Goal: Transaction & Acquisition: Book appointment/travel/reservation

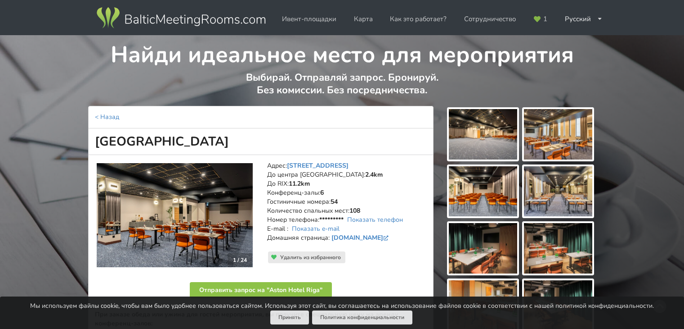
scroll to position [45, 0]
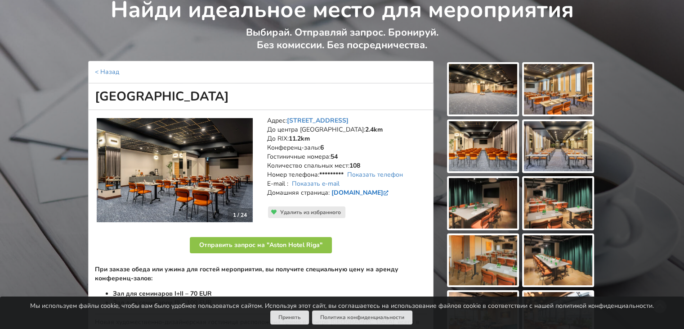
click at [374, 192] on link "[DOMAIN_NAME]" at bounding box center [361, 192] width 59 height 9
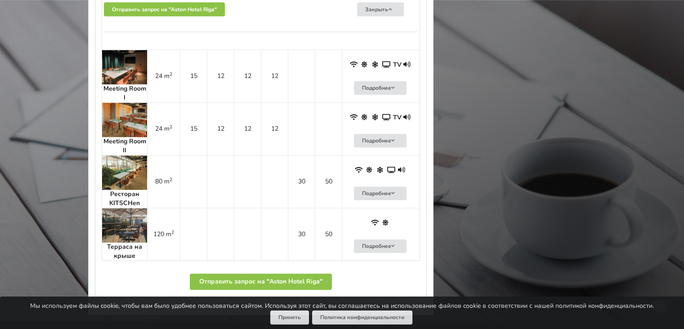
scroll to position [540, 0]
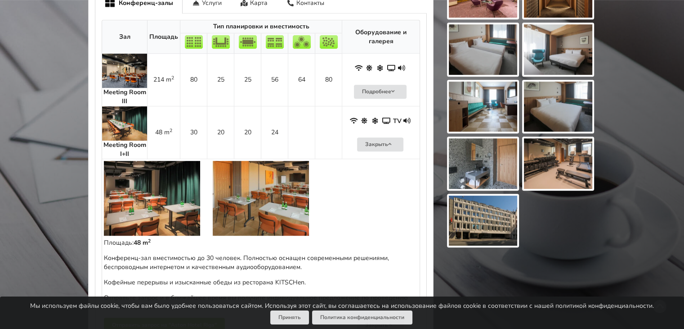
click at [117, 111] on img at bounding box center [124, 123] width 45 height 34
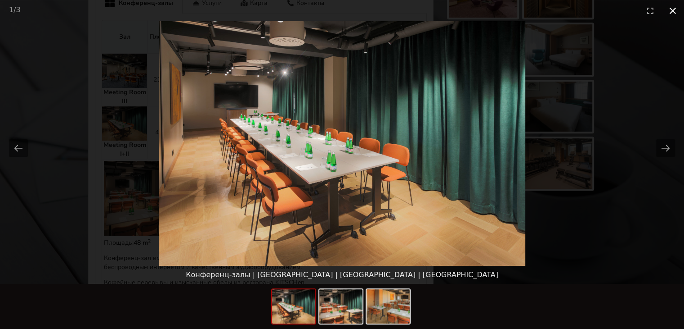
click at [673, 13] on button "Close gallery" at bounding box center [673, 10] width 23 height 21
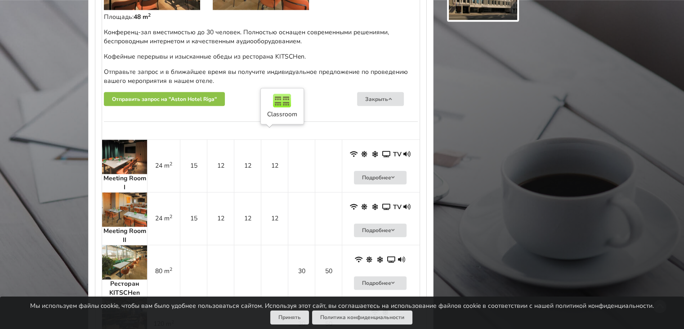
scroll to position [855, 0]
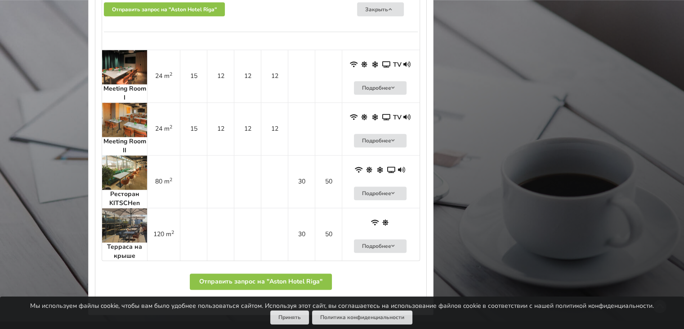
click at [130, 116] on img at bounding box center [124, 120] width 45 height 34
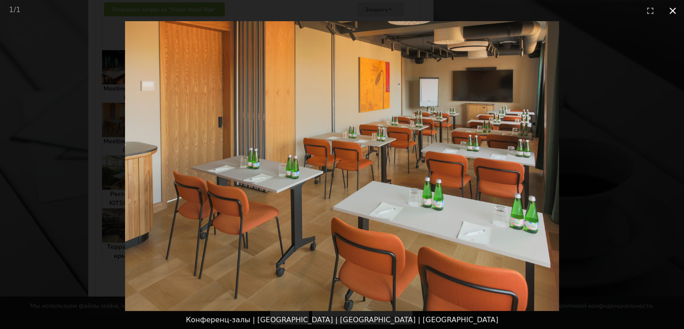
click at [675, 12] on button "Close gallery" at bounding box center [673, 10] width 23 height 21
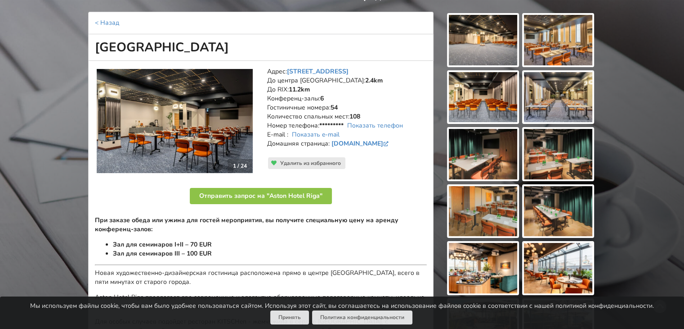
scroll to position [90, 0]
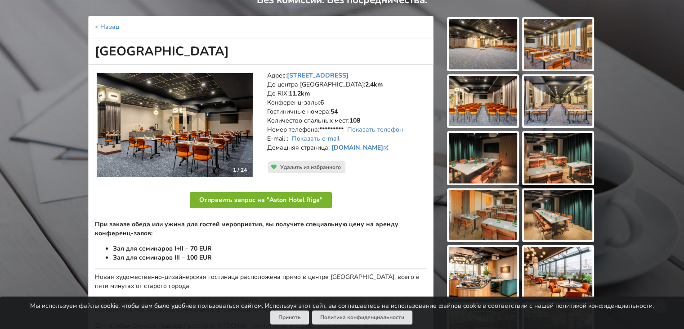
click at [274, 199] on button "Отправить запрос на "Aston Hotel Riga"" at bounding box center [261, 200] width 142 height 16
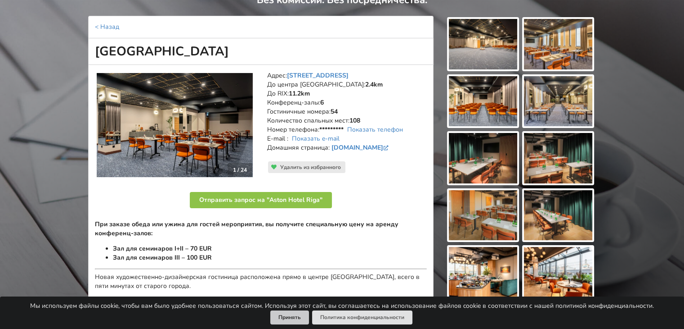
click at [283, 315] on button "Принять" at bounding box center [289, 317] width 39 height 14
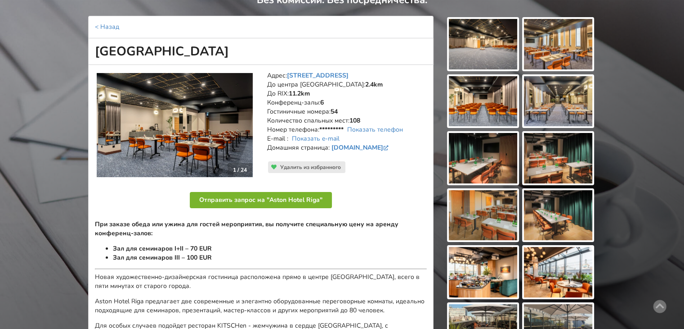
click at [263, 200] on button "Отправить запрос на "Aston Hotel Riga"" at bounding box center [261, 200] width 142 height 16
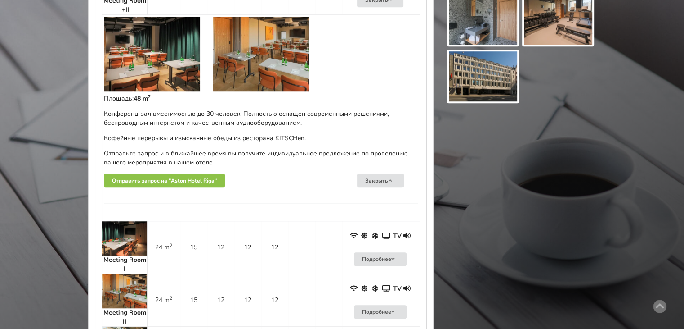
scroll to position [765, 0]
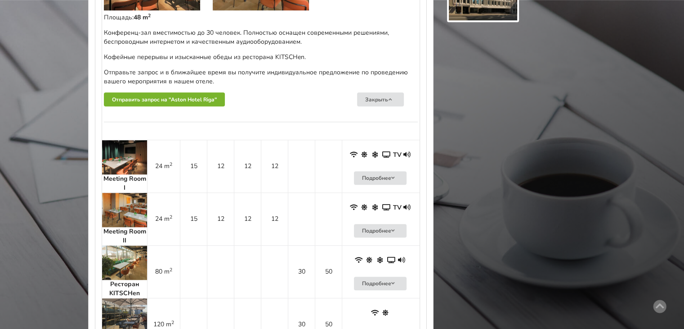
click at [169, 92] on button "Отправить запрос на "Aston Hotel Riga"" at bounding box center [164, 99] width 121 height 14
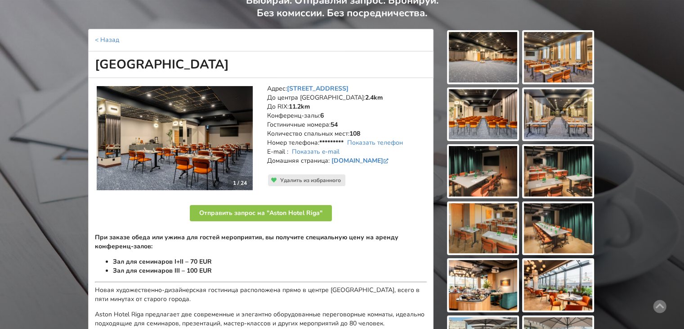
scroll to position [0, 0]
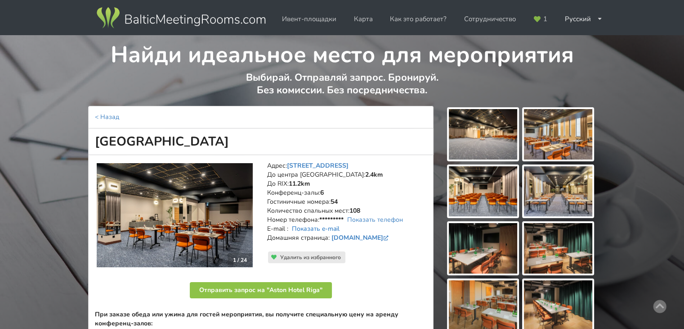
click at [306, 229] on link "Показать e-mail" at bounding box center [316, 228] width 48 height 9
click at [303, 228] on link "Показать e-mail" at bounding box center [316, 228] width 48 height 9
click at [590, 20] on div "Русский English Latviešu" at bounding box center [584, 19] width 50 height 18
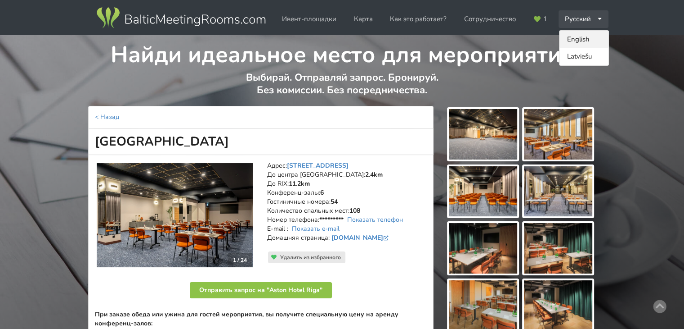
click at [583, 38] on link "English" at bounding box center [584, 40] width 49 height 18
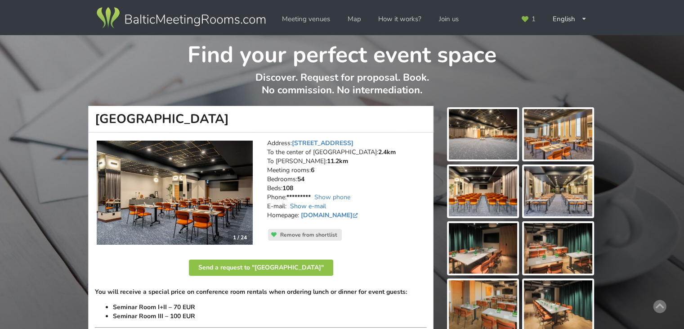
click at [320, 206] on link "Show e-mail" at bounding box center [308, 206] width 36 height 9
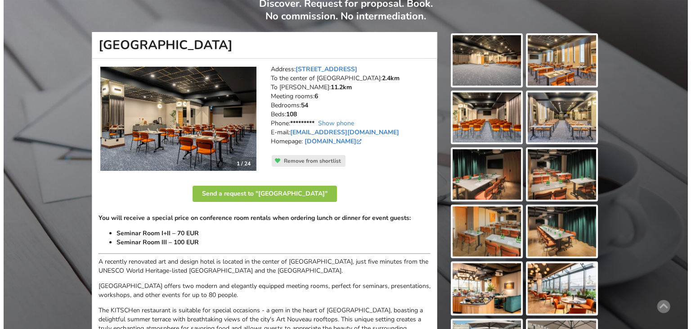
scroll to position [90, 0]
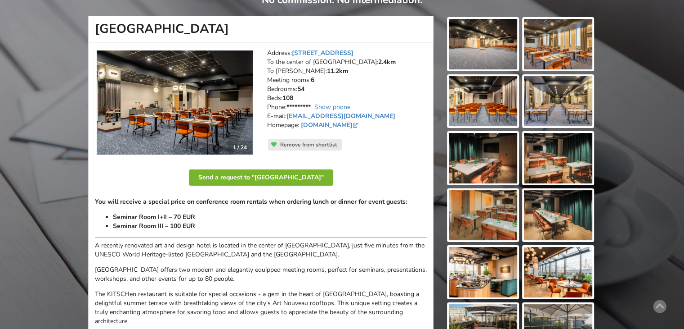
click at [252, 178] on button "Send a request to "[GEOGRAPHIC_DATA]"" at bounding box center [261, 177] width 144 height 16
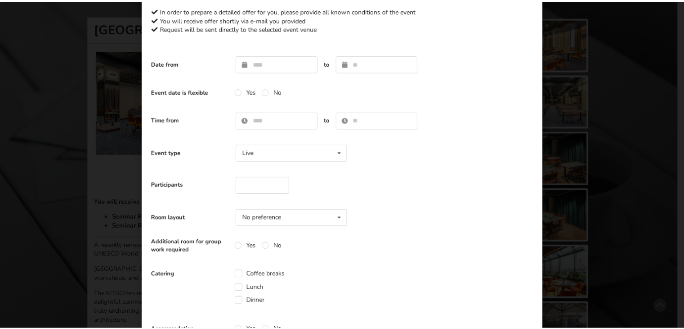
scroll to position [0, 0]
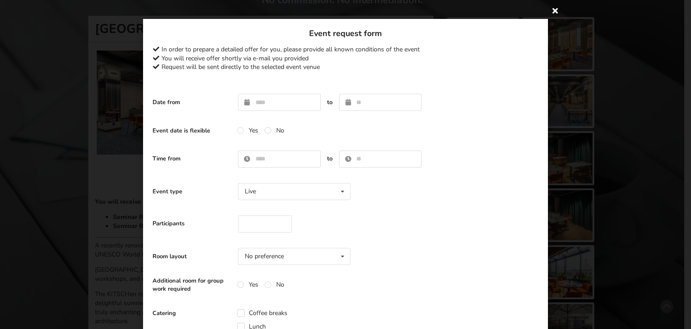
click at [553, 9] on icon at bounding box center [555, 10] width 14 height 14
